Goal: Find specific page/section: Find specific page/section

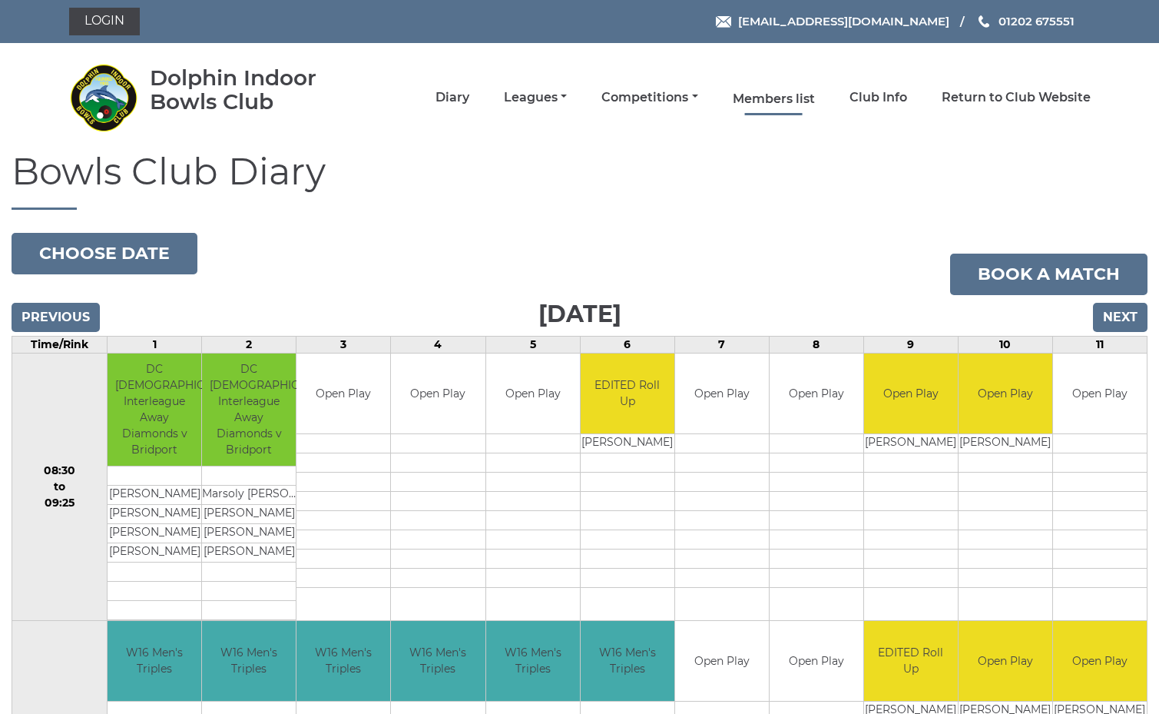
click at [810, 97] on link "Members list" at bounding box center [774, 99] width 82 height 17
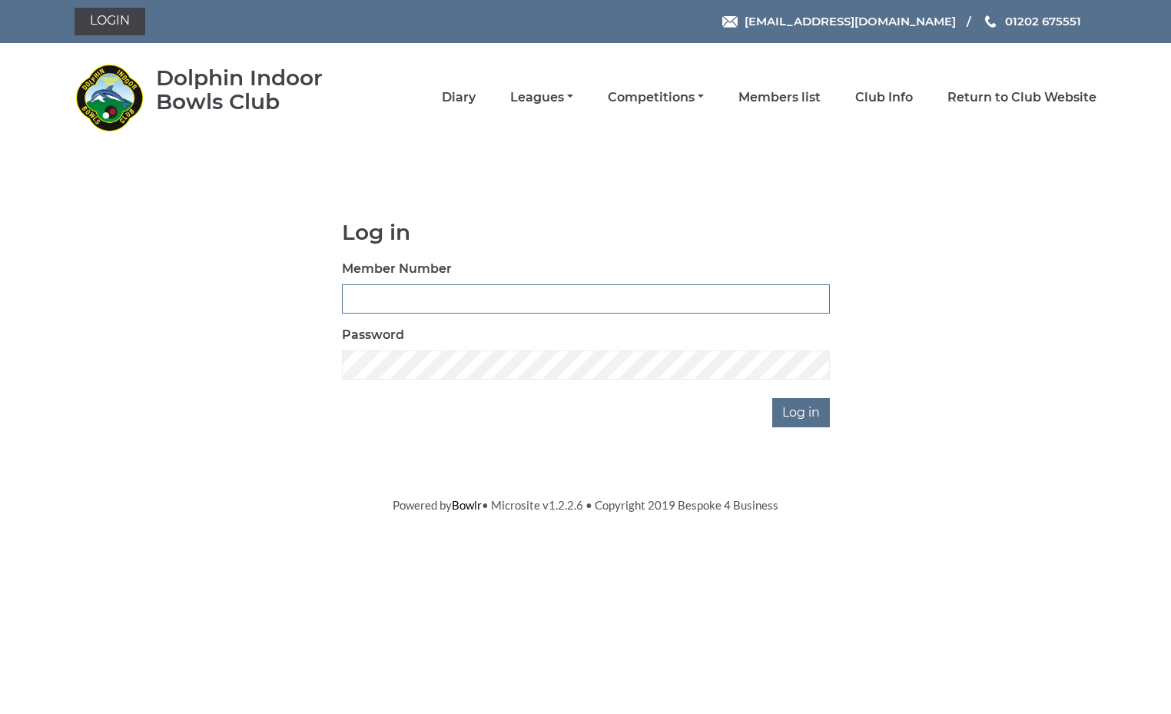
type input "3961"
click at [802, 412] on input "Log in" at bounding box center [801, 412] width 58 height 29
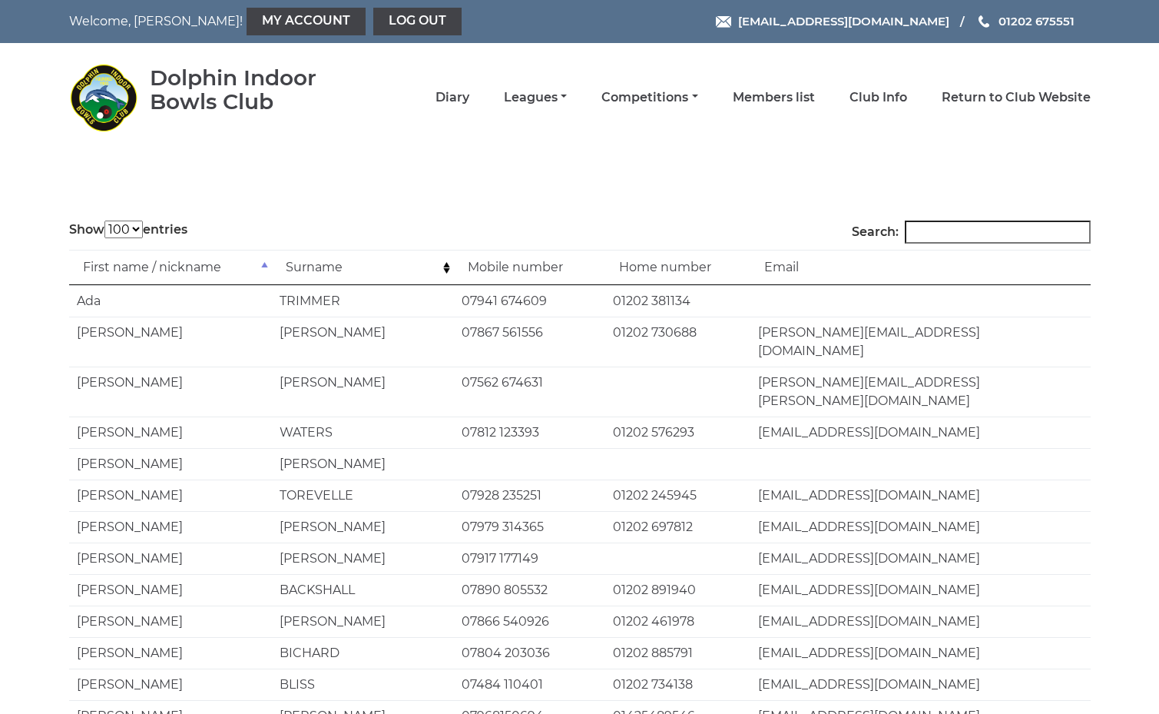
select select "100"
click at [947, 234] on input "Search:" at bounding box center [998, 231] width 186 height 23
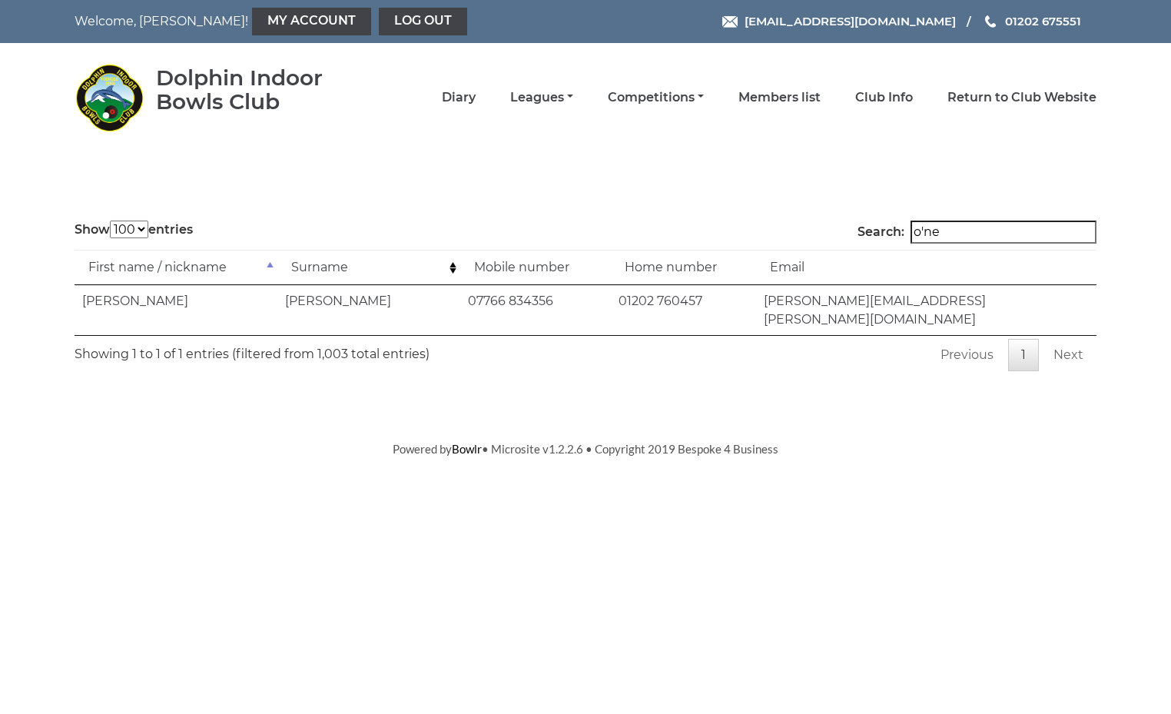
type input "o'nei"
